Goal: Manage account settings

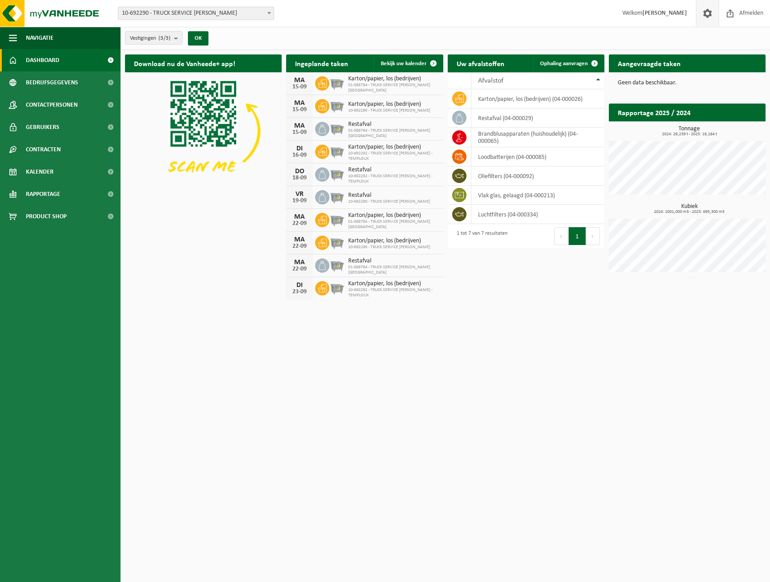
click at [699, 18] on link at bounding box center [707, 13] width 23 height 26
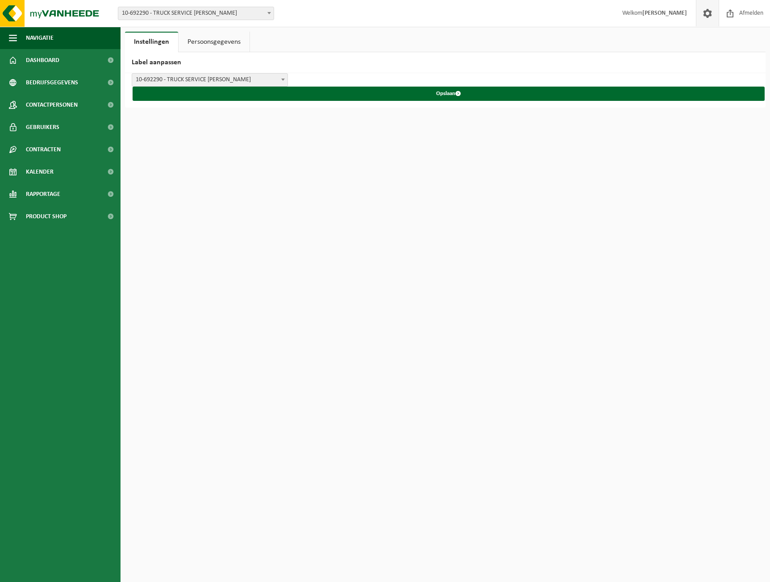
click at [229, 38] on link "Persoonsgegevens" at bounding box center [214, 42] width 71 height 21
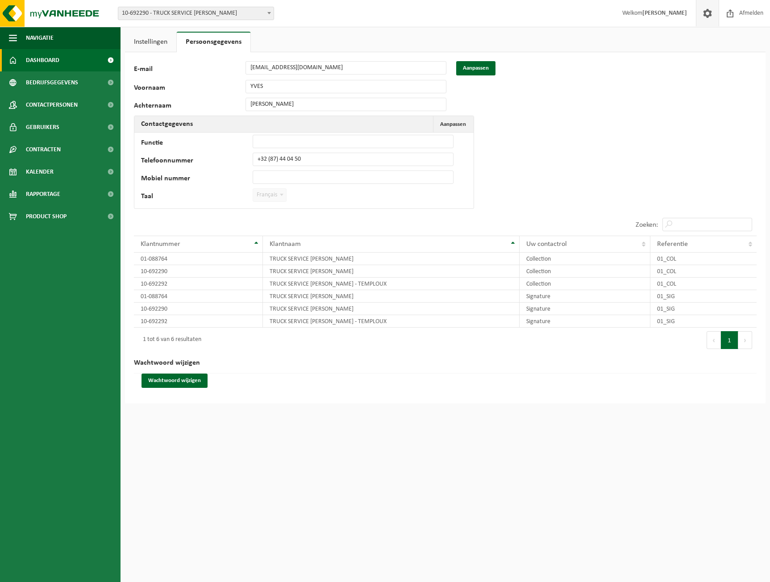
click at [64, 61] on link "Dashboard" at bounding box center [60, 60] width 121 height 22
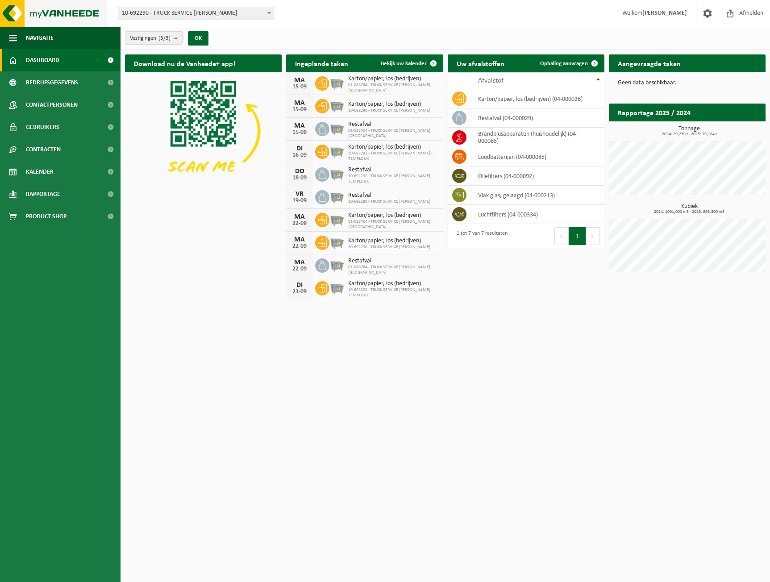
click at [34, 12] on img at bounding box center [53, 13] width 107 height 27
